Goal: Information Seeking & Learning: Check status

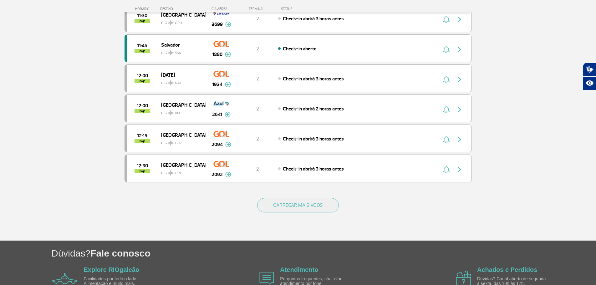
scroll to position [533, 0]
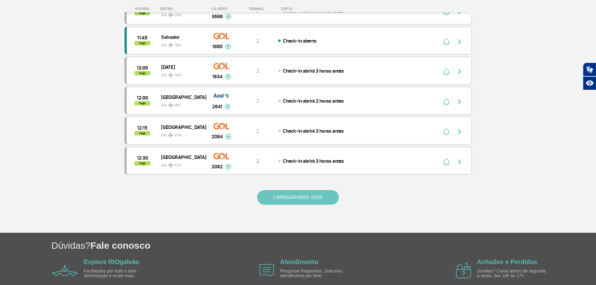
click at [283, 193] on button "CARREGAR MAIS VOOS" at bounding box center [298, 197] width 82 height 14
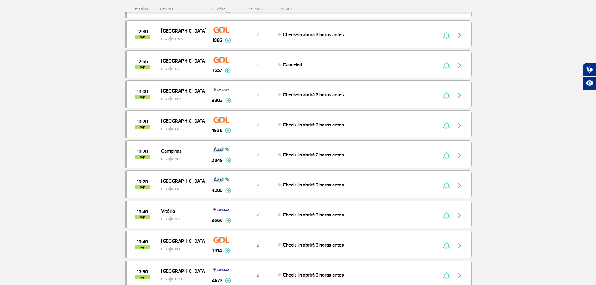
scroll to position [720, 0]
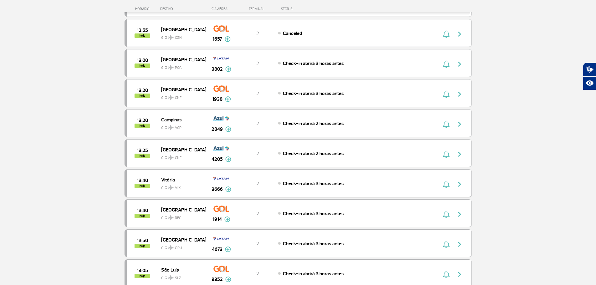
click at [460, 183] on img "button" at bounding box center [460, 185] width 8 height 8
